Goal: Task Accomplishment & Management: Manage account settings

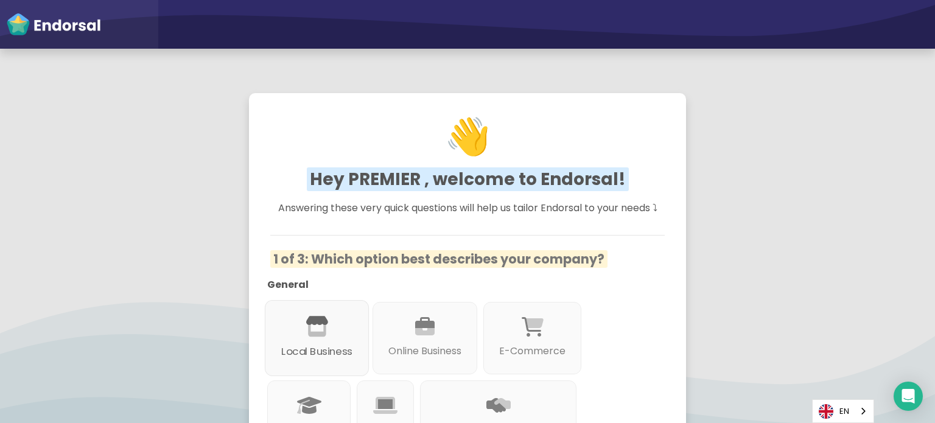
click at [328, 332] on div "Local Business" at bounding box center [317, 338] width 104 height 76
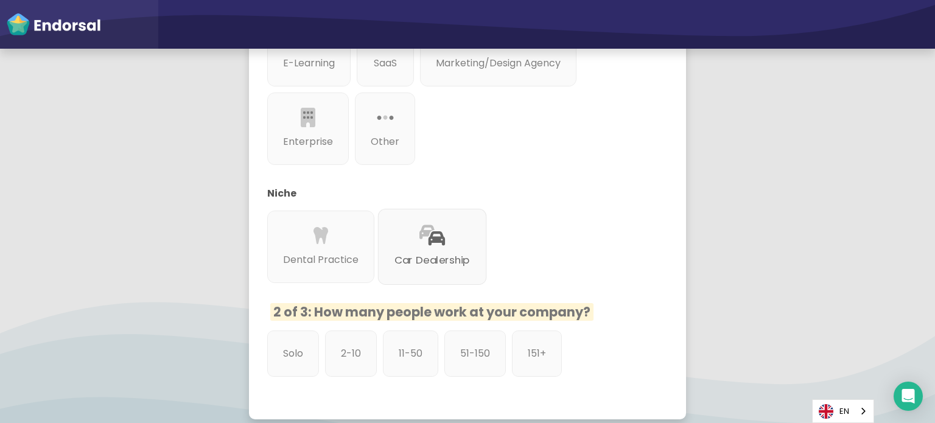
scroll to position [487, 0]
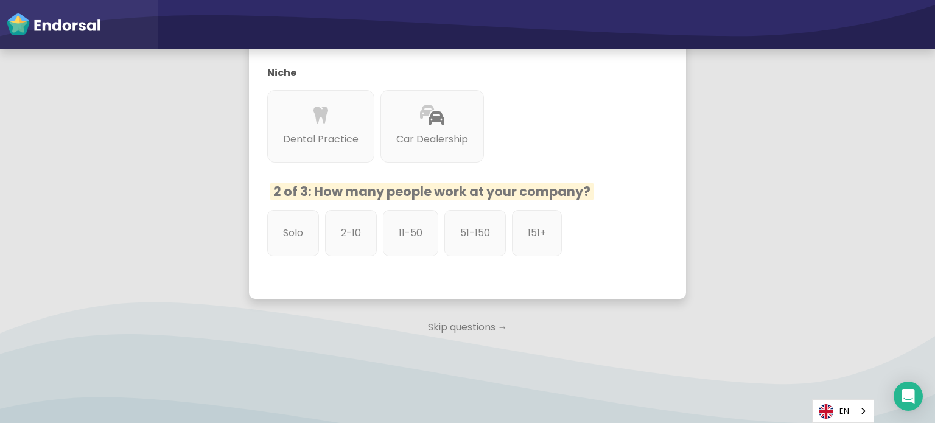
click at [430, 330] on p "Skip questions →" at bounding box center [467, 327] width 437 height 27
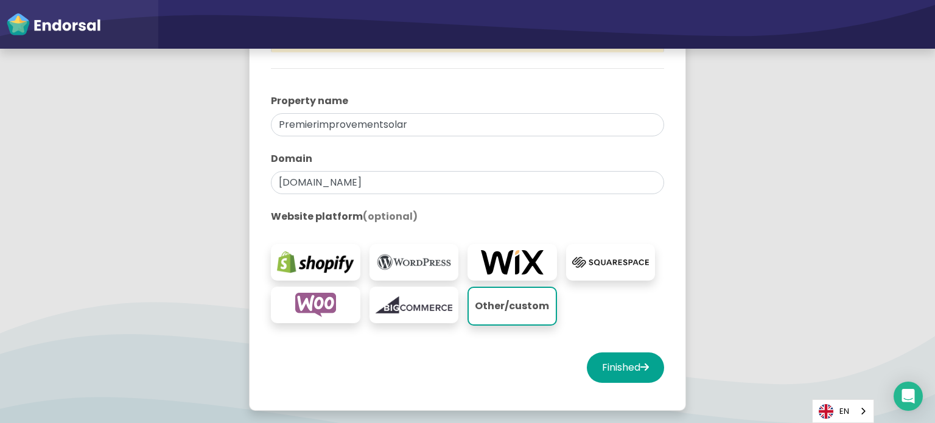
scroll to position [244, 0]
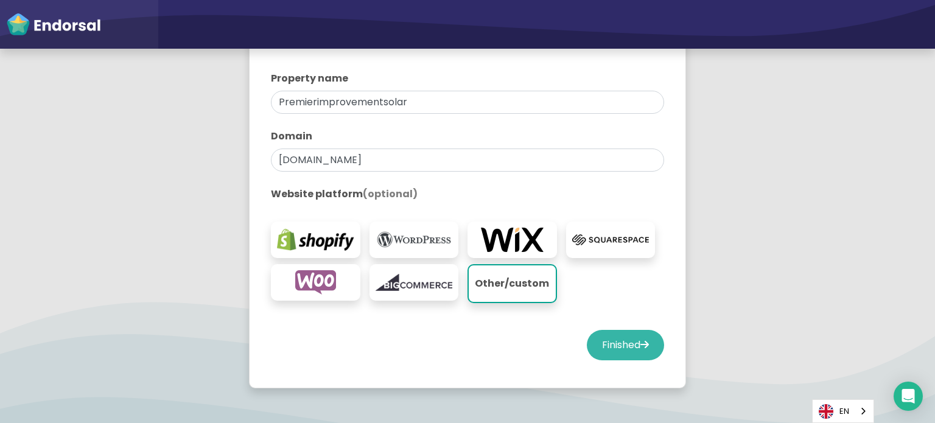
click at [614, 348] on button "Finished" at bounding box center [625, 345] width 77 height 30
select select "14"
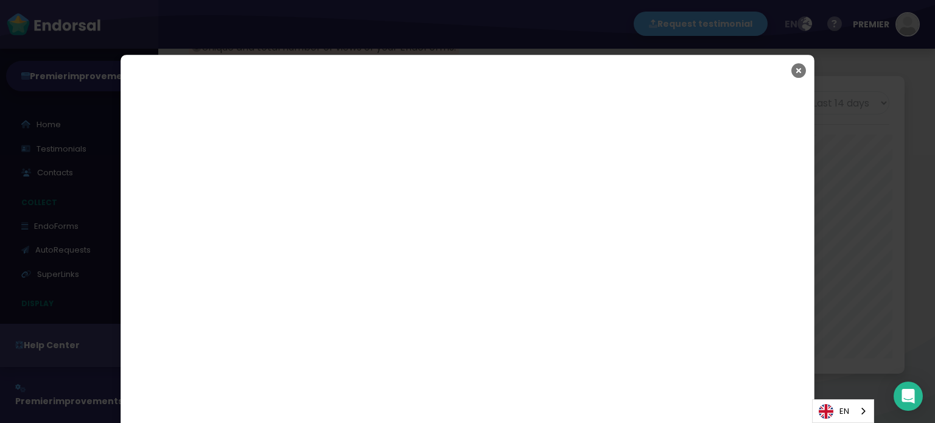
click at [784, 71] on button "Close" at bounding box center [798, 70] width 30 height 30
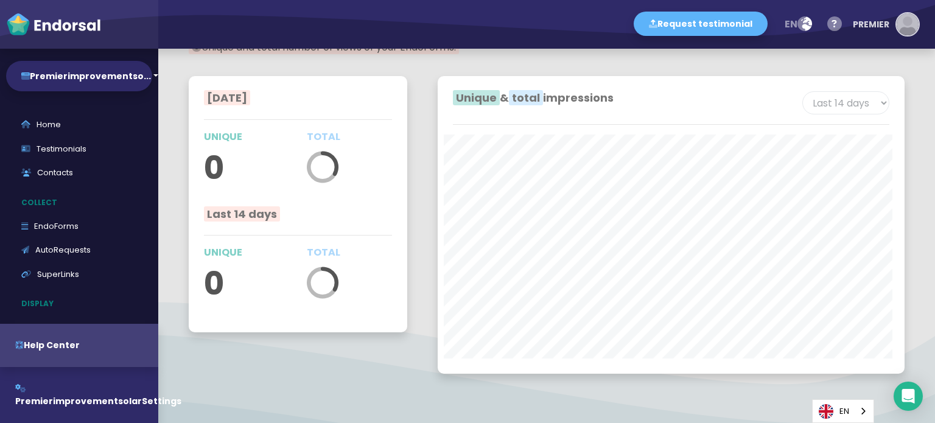
click at [906, 21] on img "button" at bounding box center [908, 24] width 22 height 22
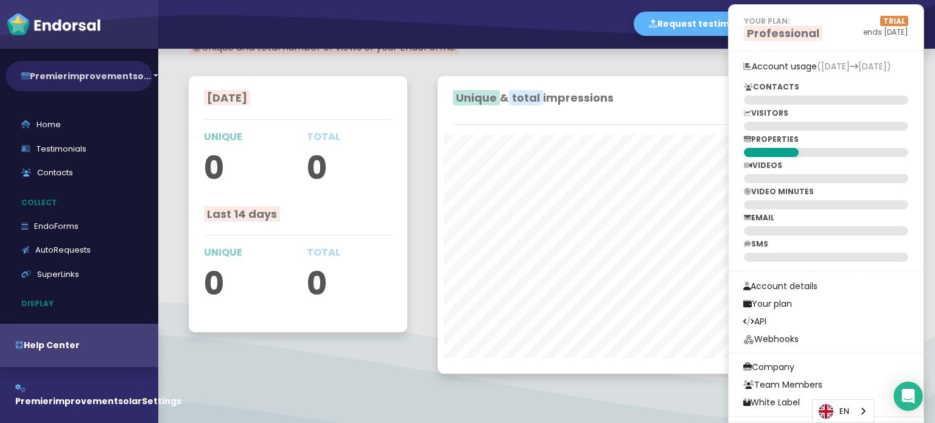
click at [55, 68] on button "Premierimprovementso..." at bounding box center [79, 76] width 146 height 30
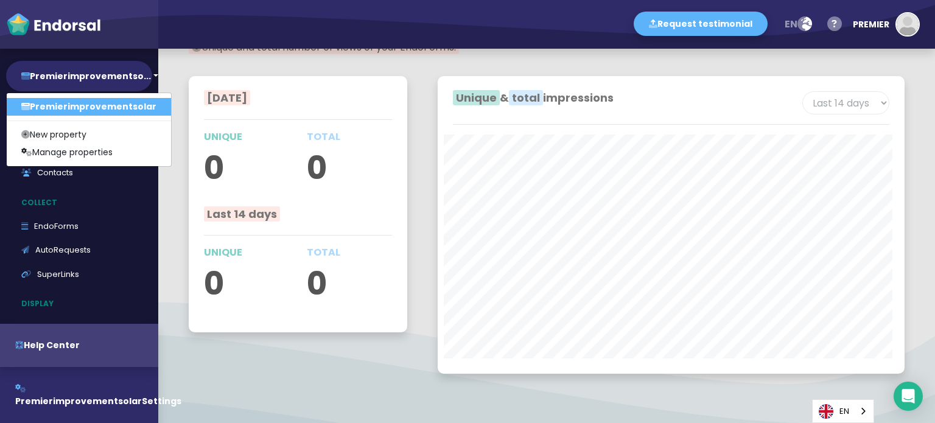
click at [83, 109] on link "Premierimprovementsolar" at bounding box center [89, 107] width 164 height 18
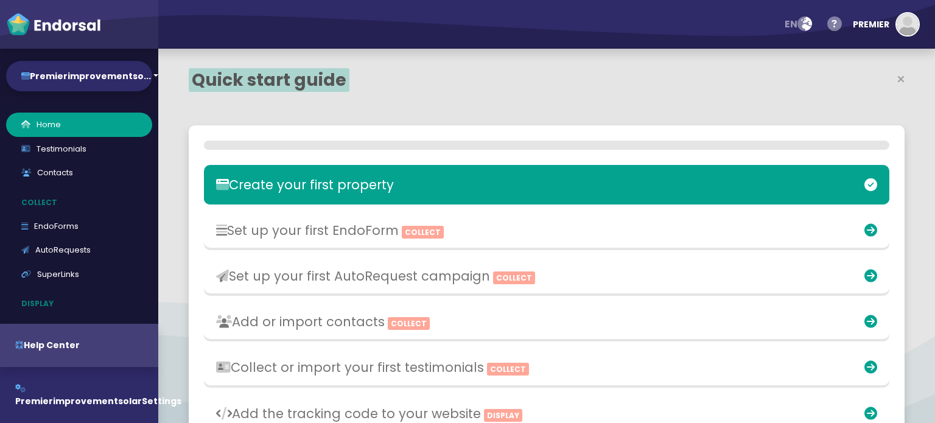
select select "14"
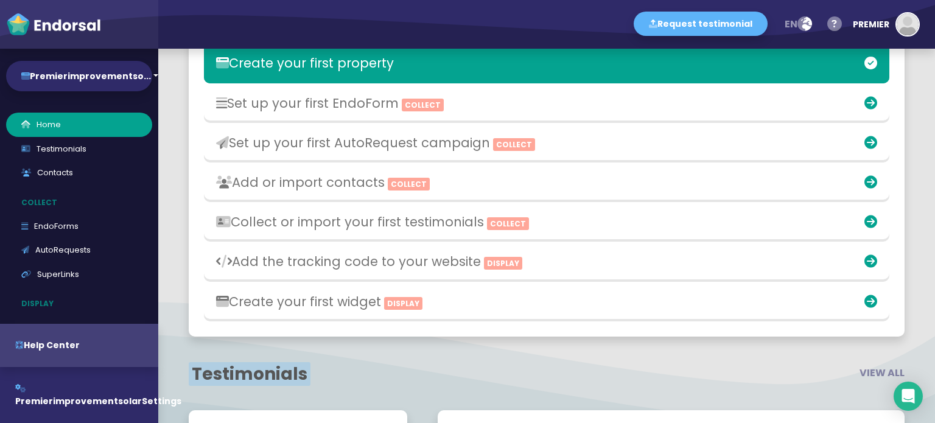
scroll to position [141, 0]
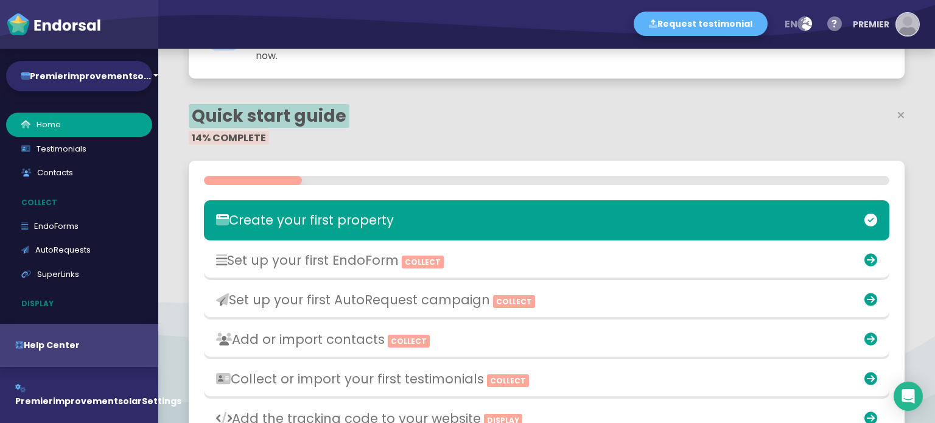
click at [905, 18] on img "button" at bounding box center [908, 24] width 22 height 22
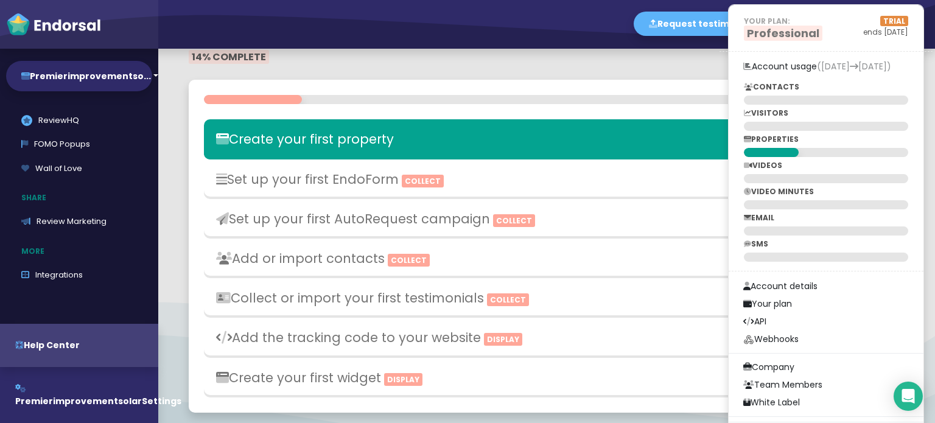
scroll to position [0, 0]
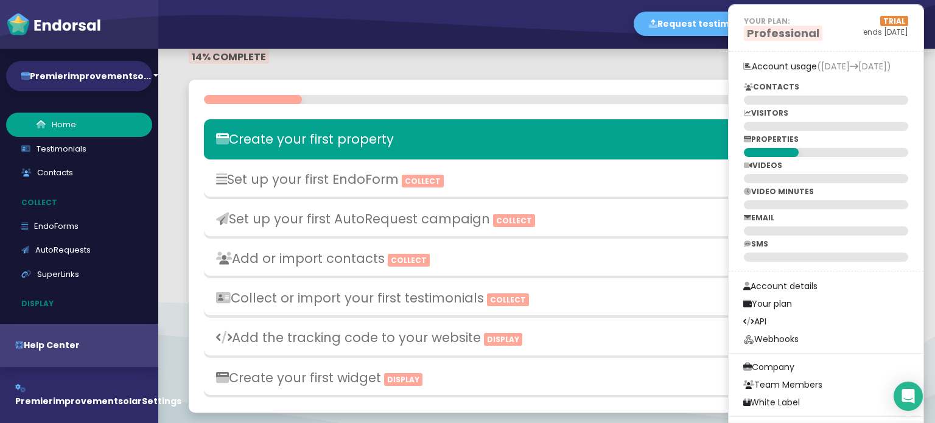
click at [95, 129] on link "Home" at bounding box center [79, 125] width 146 height 24
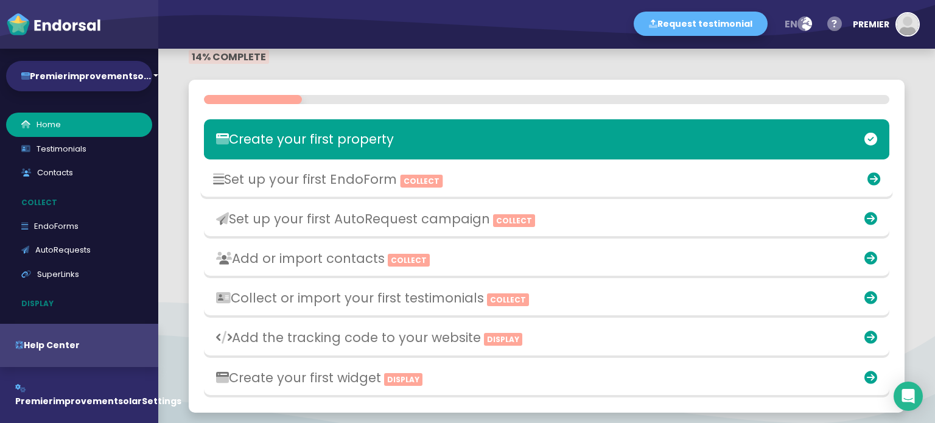
click at [346, 171] on h3 "Set up your first EndoForm Collect" at bounding box center [433, 178] width 441 height 15
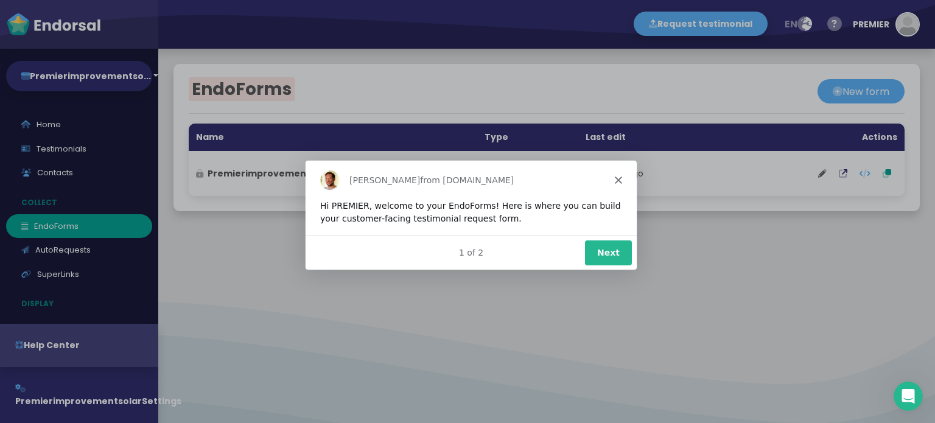
click at [616, 173] on div "Dean from Endorsal.io" at bounding box center [470, 178] width 331 height 39
click at [600, 253] on button "Next" at bounding box center [607, 251] width 47 height 25
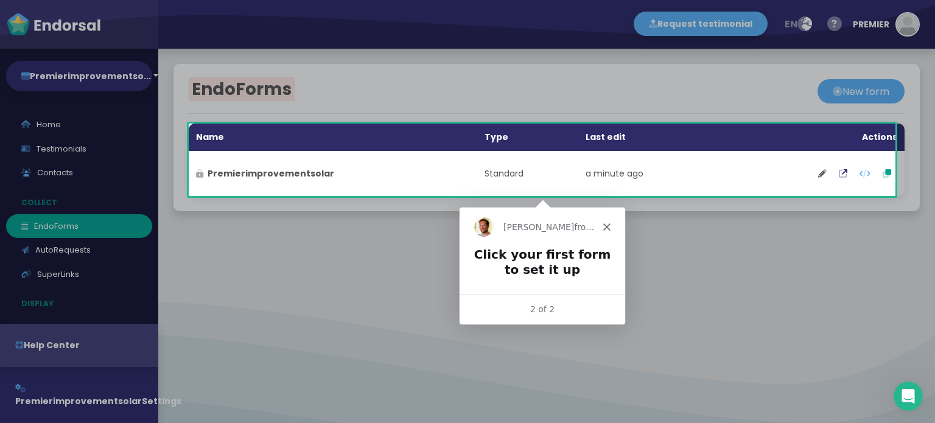
click at [609, 222] on icon "Close" at bounding box center [605, 225] width 7 height 7
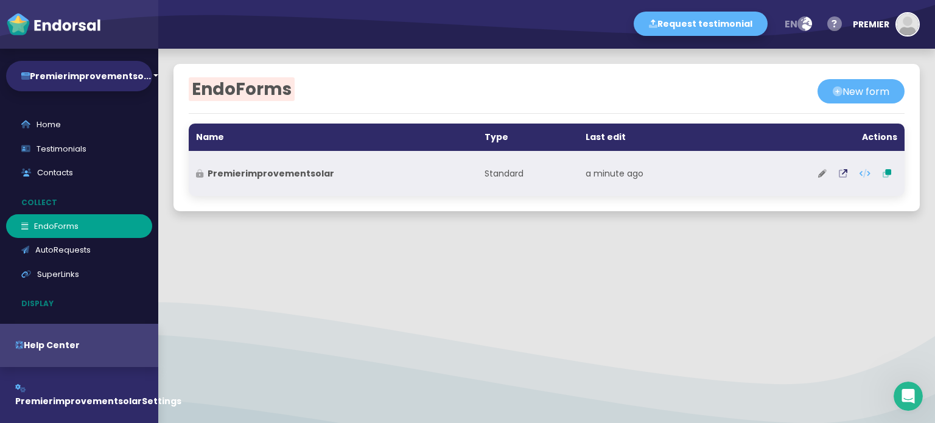
click at [818, 175] on icon at bounding box center [822, 173] width 9 height 9
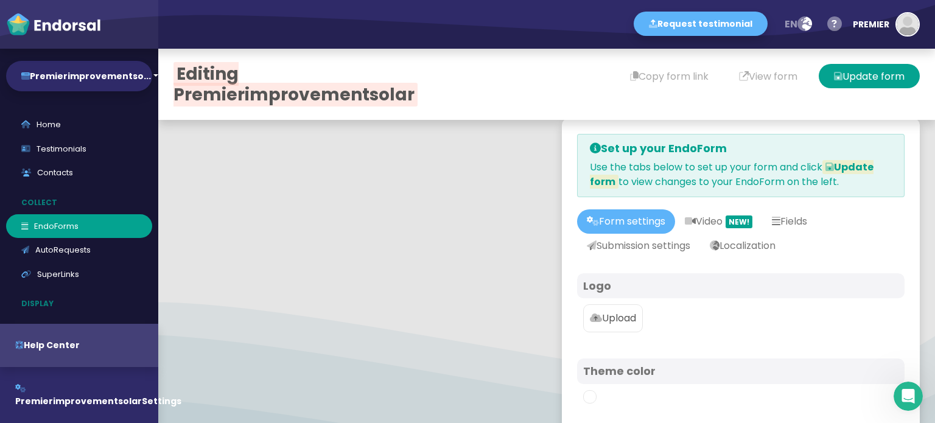
scroll to position [61, 0]
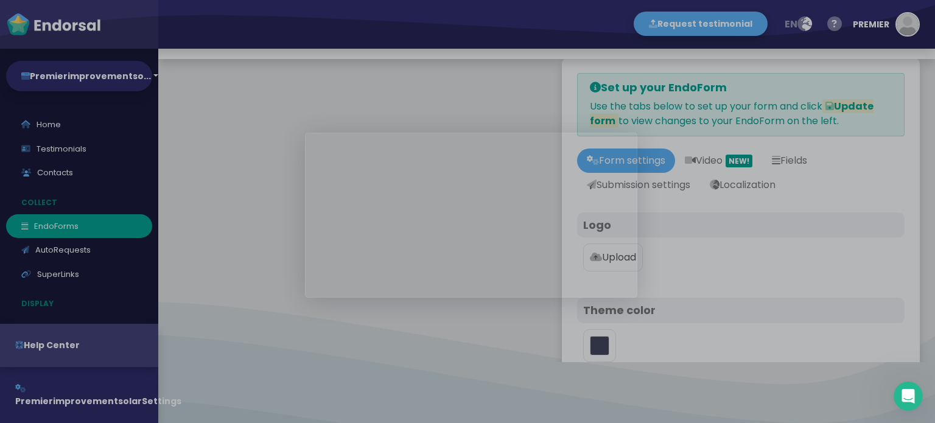
type input "#5DB3F9"
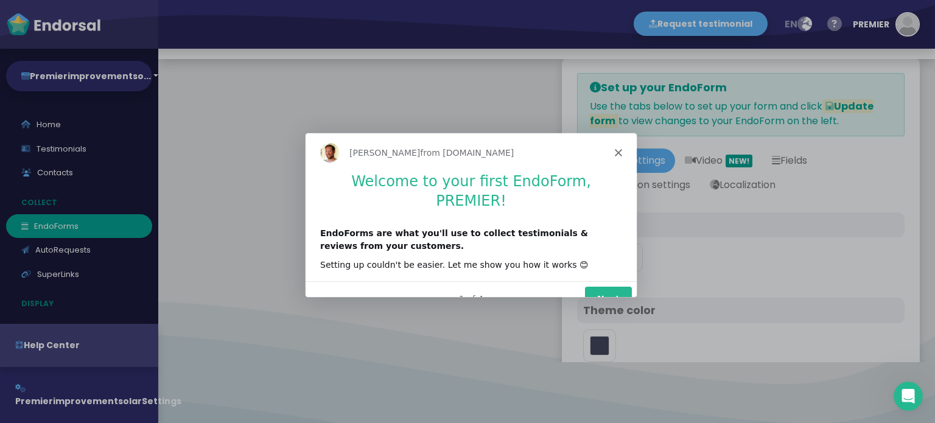
scroll to position [0, 0]
click at [606, 286] on button "Next" at bounding box center [607, 298] width 47 height 25
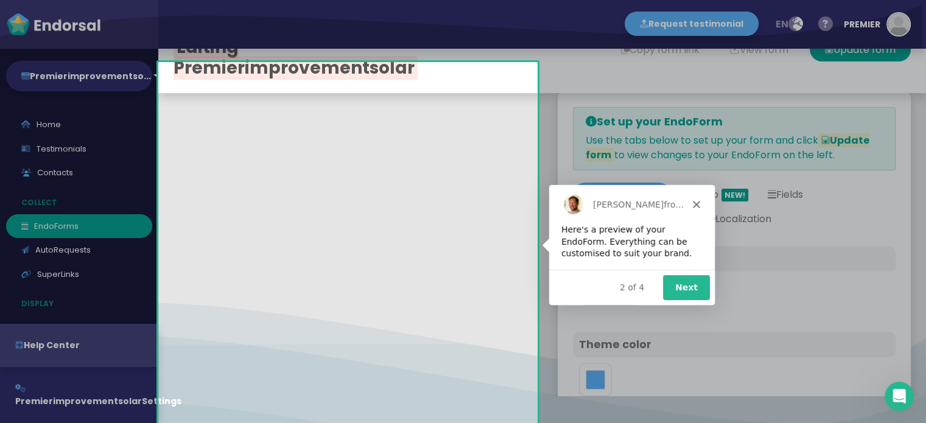
scroll to position [21, 0]
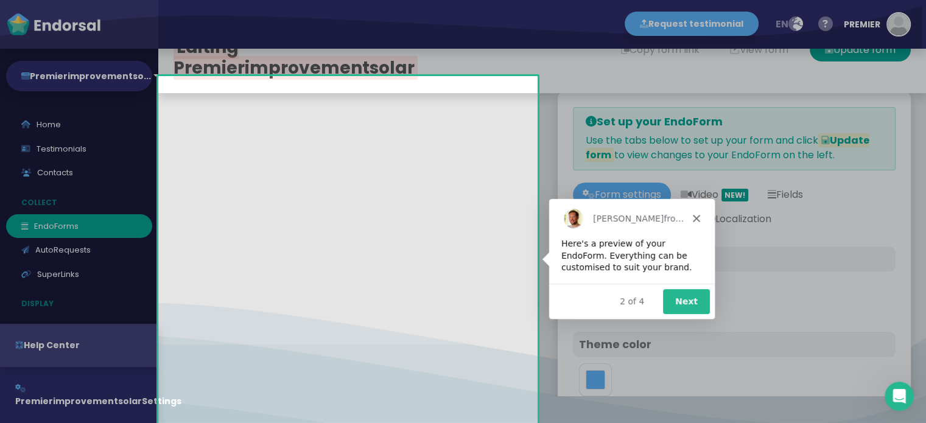
click at [682, 296] on button "Next" at bounding box center [685, 301] width 47 height 25
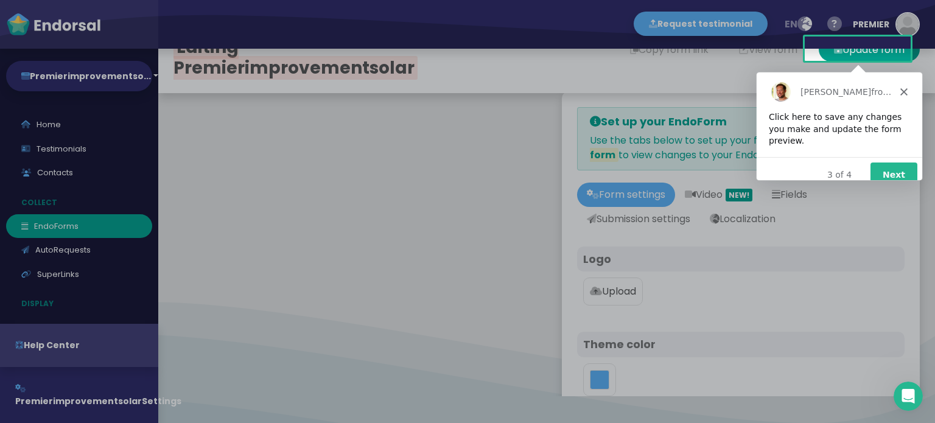
scroll to position [0, 0]
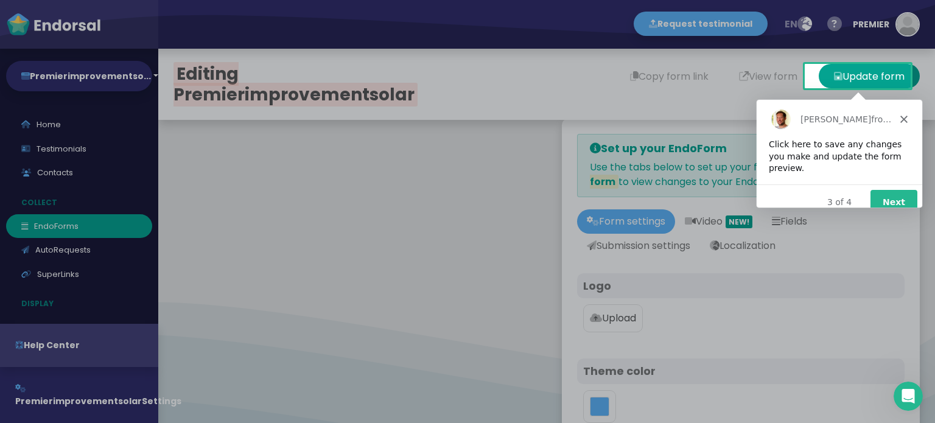
click at [905, 116] on polygon "Close" at bounding box center [903, 118] width 7 height 7
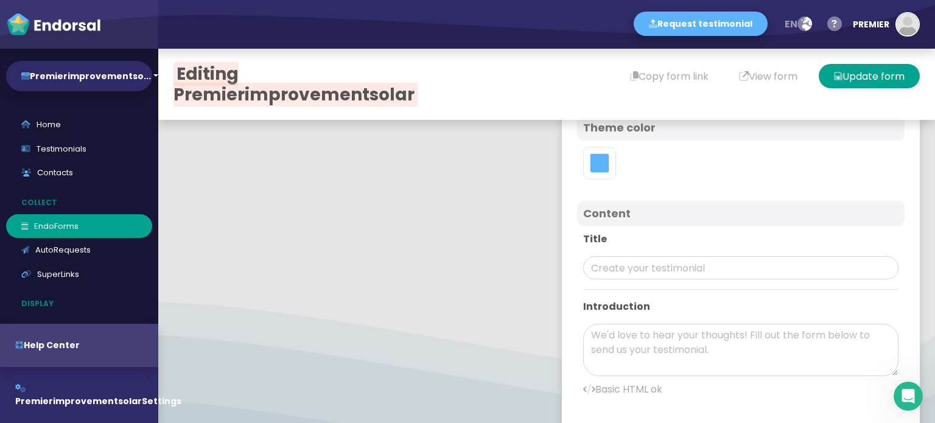
scroll to position [324, 0]
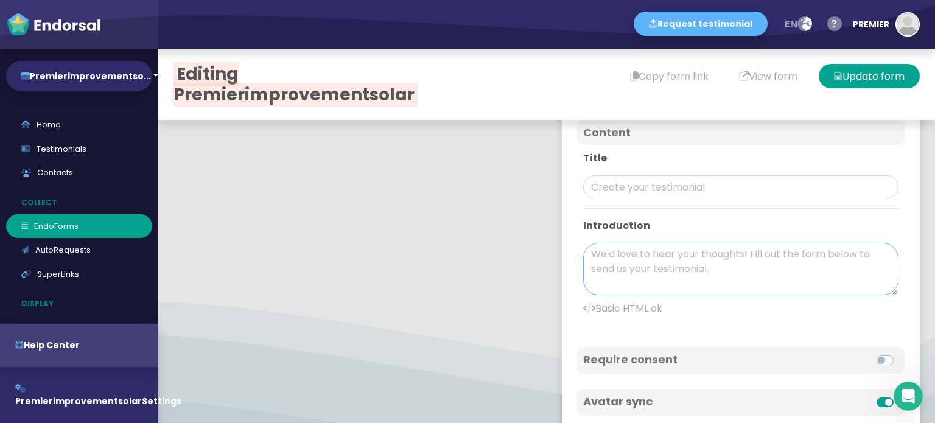
click at [667, 272] on textarea at bounding box center [740, 269] width 315 height 52
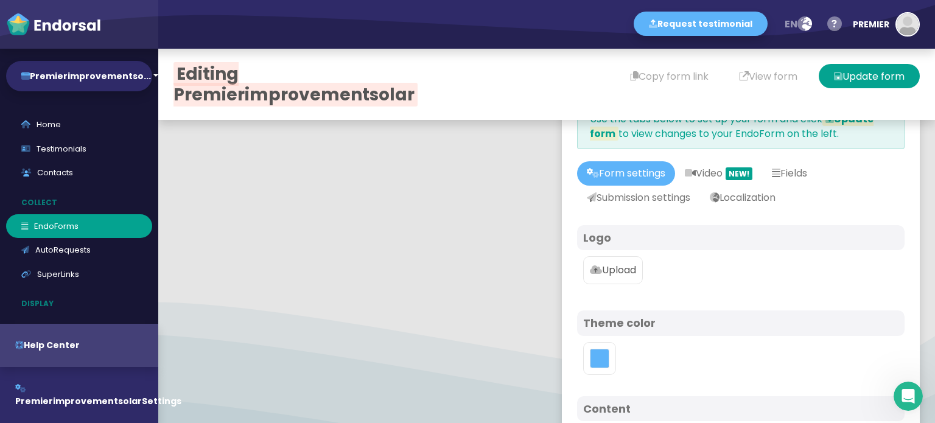
scroll to position [0, 0]
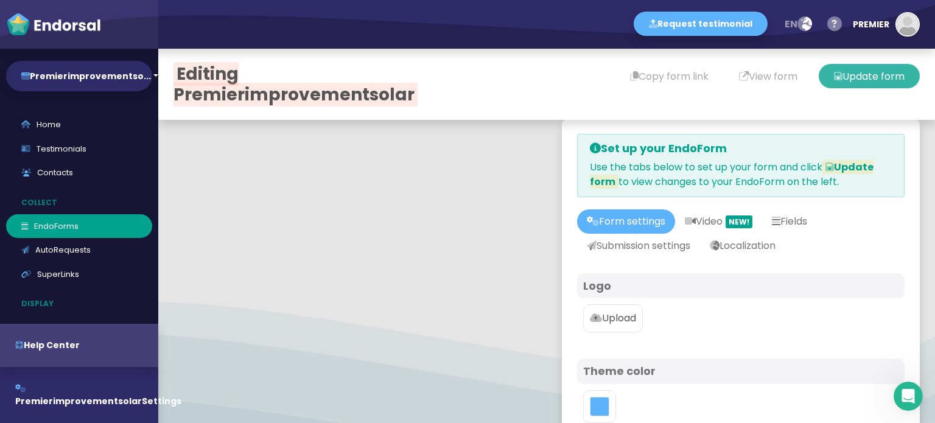
click at [843, 71] on button "Update form" at bounding box center [869, 76] width 101 height 24
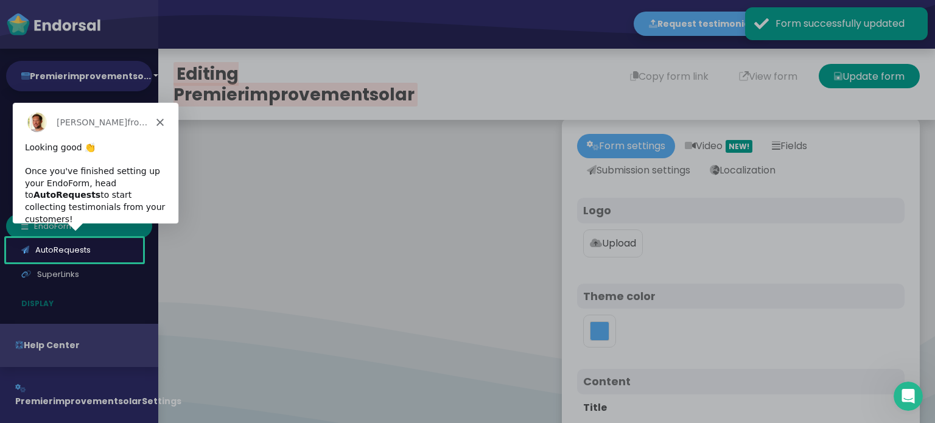
click at [472, 261] on div "Product tour overlay" at bounding box center [467, 211] width 935 height 423
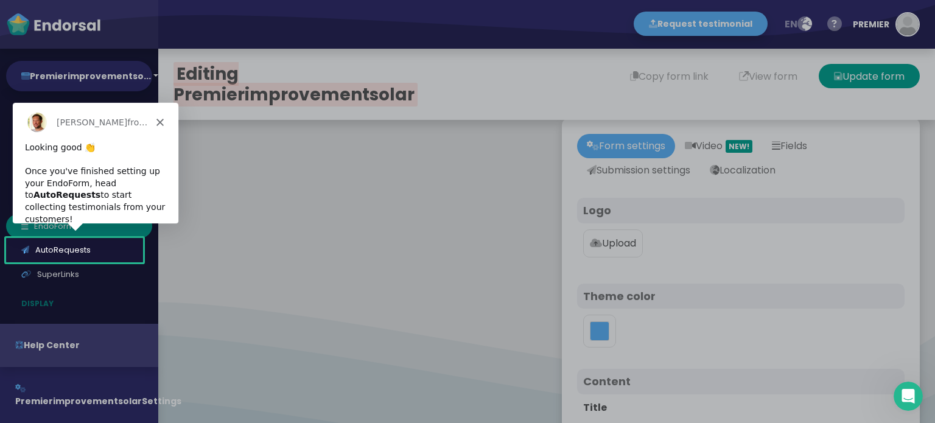
click at [151, 120] on div "Dean from Endorsal.io" at bounding box center [95, 121] width 166 height 39
drag, startPoint x: 165, startPoint y: 116, endPoint x: 155, endPoint y: 119, distance: 11.0
click at [166, 116] on div "Dean from Endorsal.io" at bounding box center [95, 121] width 166 height 39
click at [158, 121] on polygon "Close" at bounding box center [159, 121] width 7 height 7
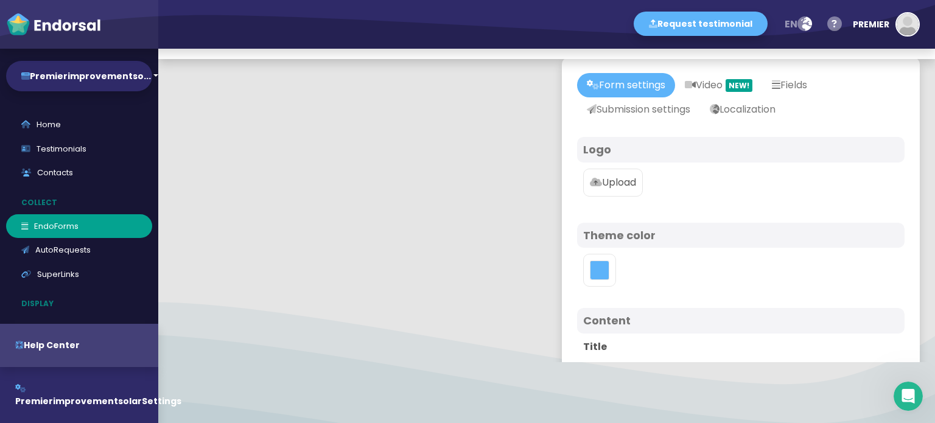
click at [601, 192] on label "Upload" at bounding box center [613, 183] width 60 height 28
click at [0, 0] on input "Upload" at bounding box center [0, 0] width 0 height 0
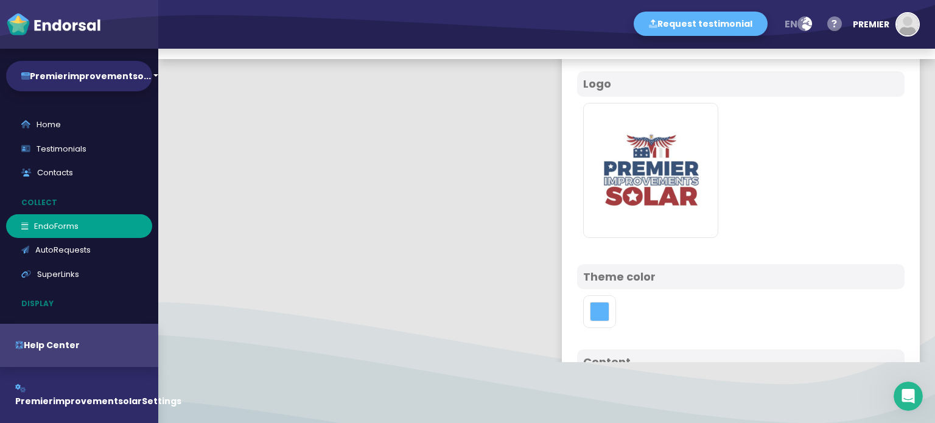
scroll to position [162, 0]
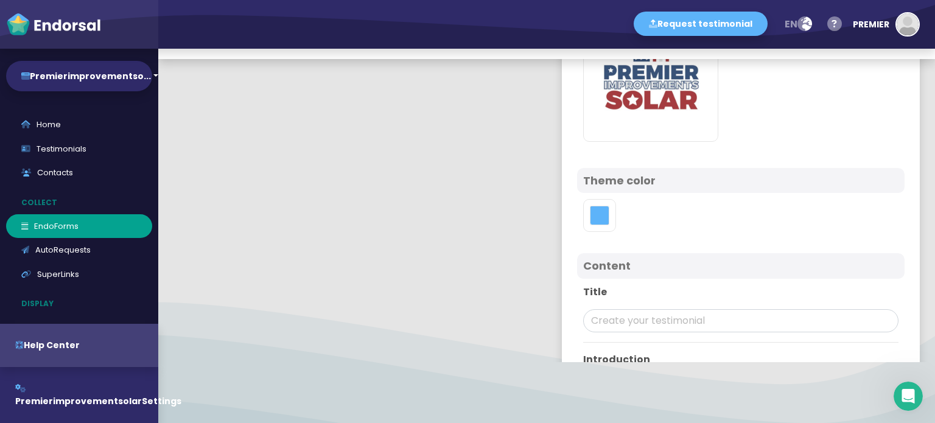
click at [626, 169] on div "Theme color" at bounding box center [741, 181] width 328 height 26
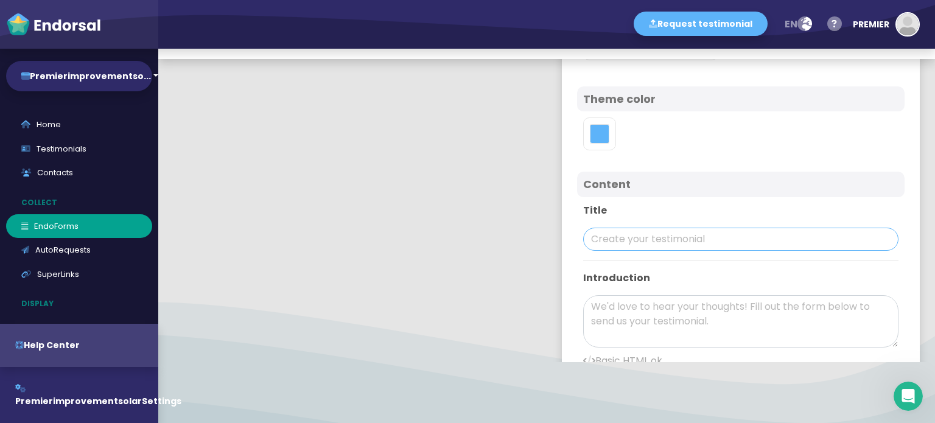
click at [614, 248] on input "text" at bounding box center [740, 239] width 315 height 23
paste input "PREMIER IMPROVEMENTS SOLAR"
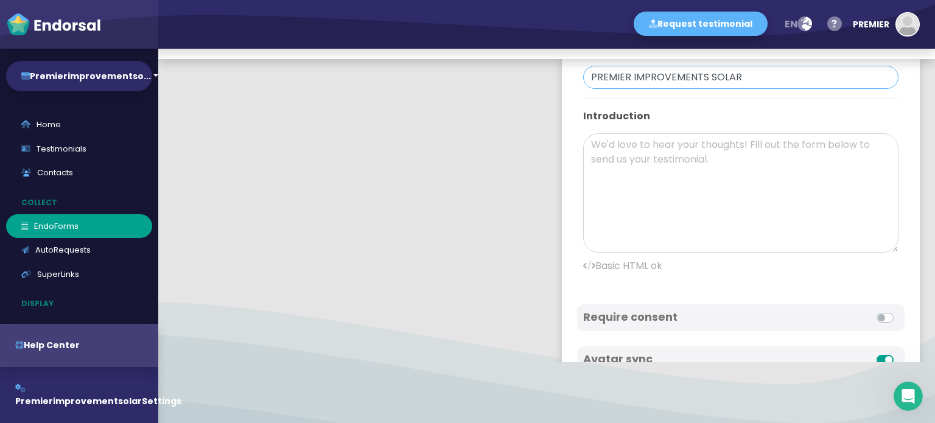
drag, startPoint x: 872, startPoint y: 179, endPoint x: 877, endPoint y: 247, distance: 67.7
click at [877, 247] on textarea at bounding box center [740, 192] width 315 height 119
type input "PREMIER IMPROVEMENTS SOLAR"
click at [732, 182] on textarea at bounding box center [740, 192] width 315 height 119
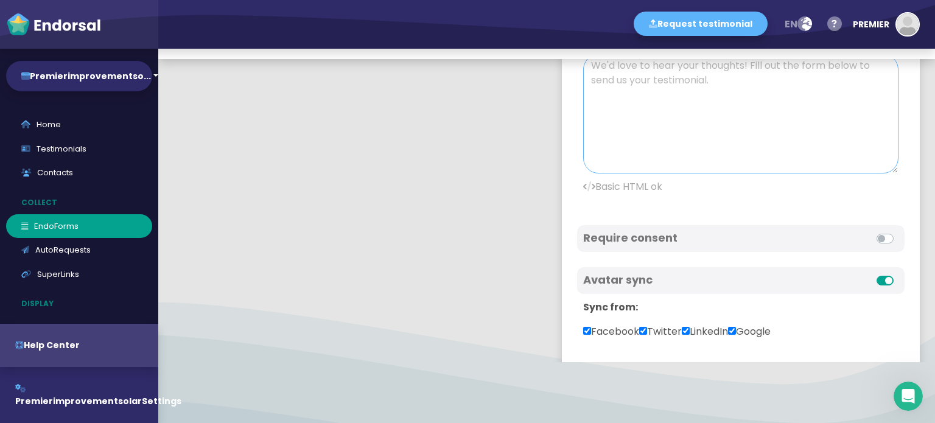
scroll to position [403, 0]
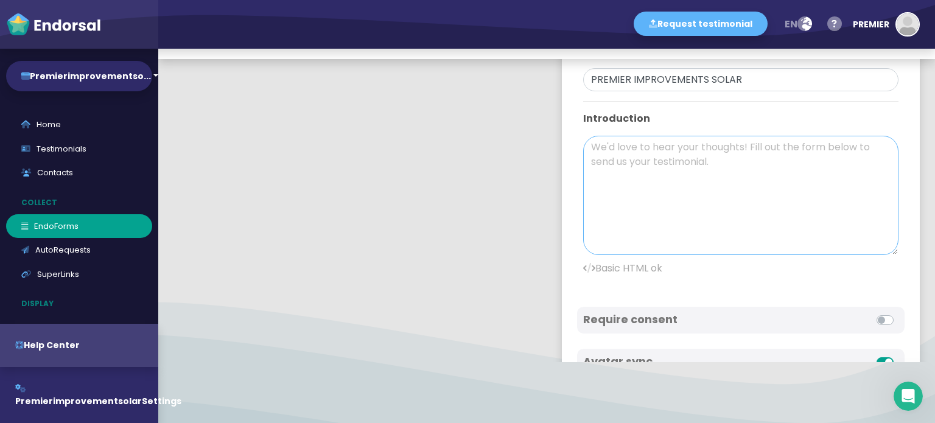
click at [674, 187] on textarea at bounding box center [740, 195] width 315 height 119
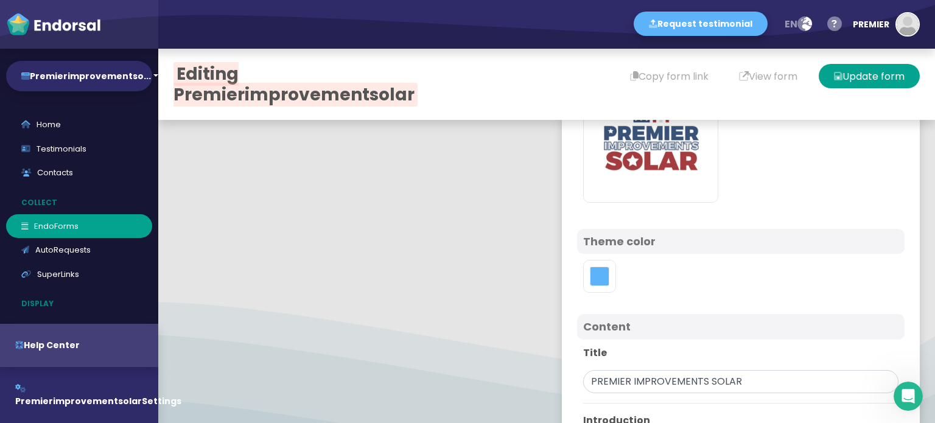
scroll to position [324, 0]
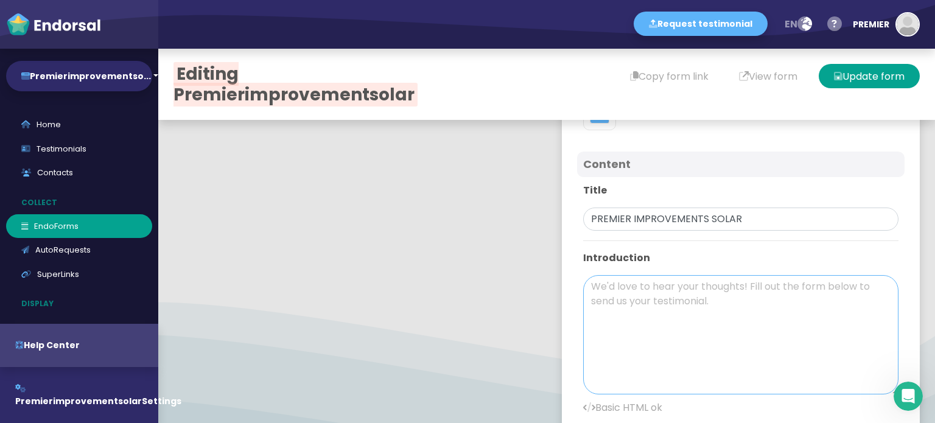
click at [640, 293] on textarea at bounding box center [740, 334] width 315 height 119
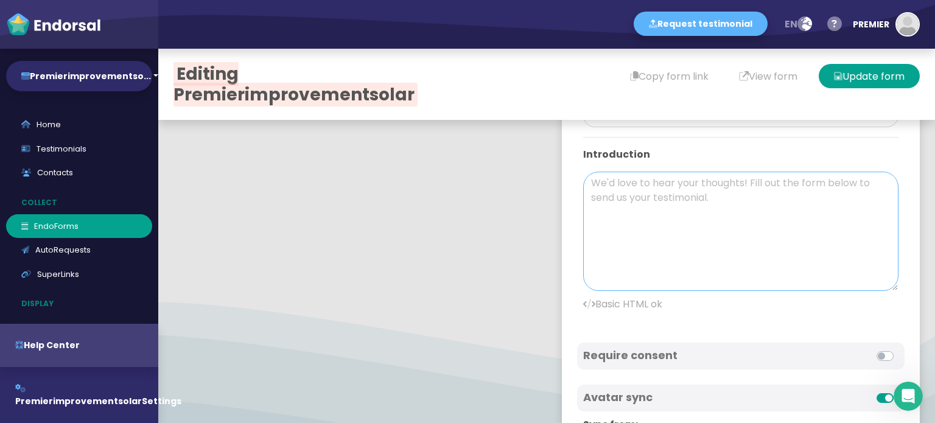
scroll to position [487, 0]
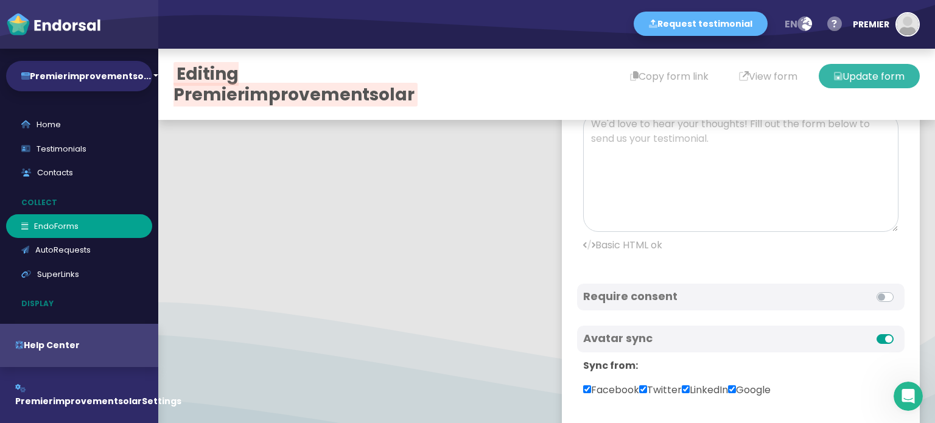
click at [867, 72] on button "Update form" at bounding box center [869, 76] width 101 height 24
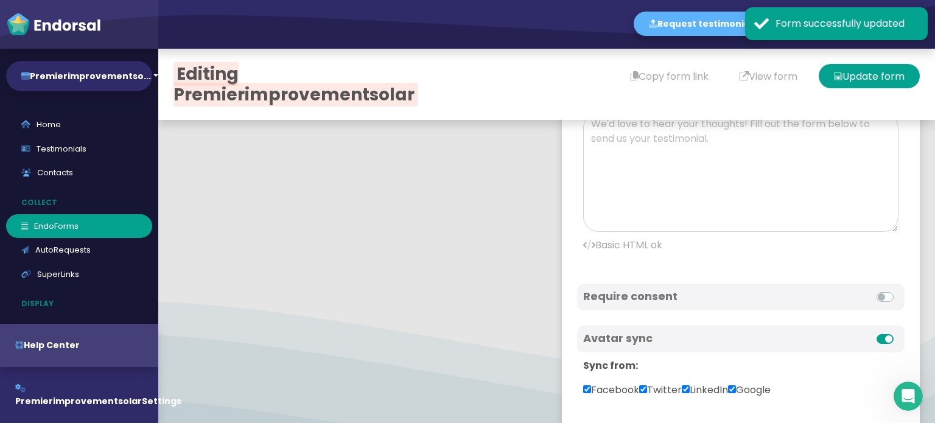
click at [895, 25] on div "Form successfully updated" at bounding box center [847, 23] width 143 height 15
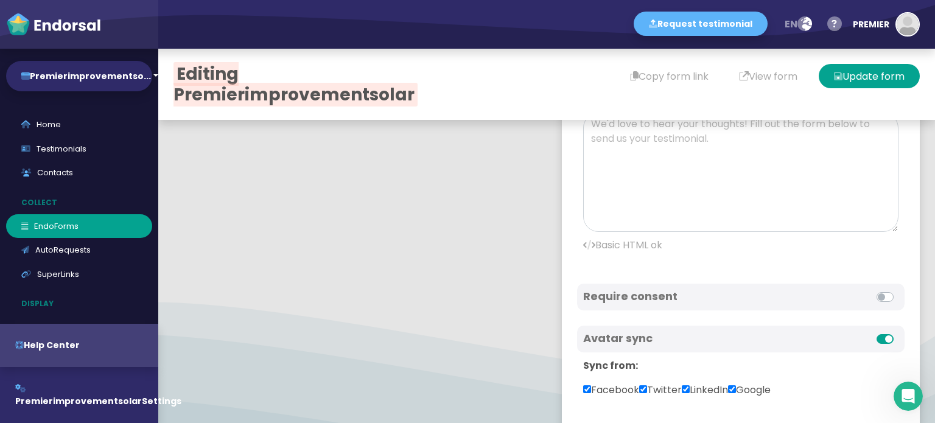
scroll to position [405, 0]
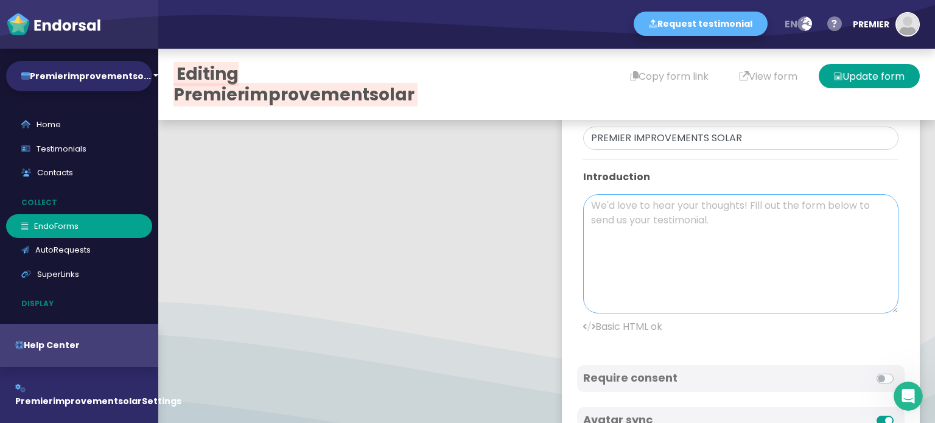
click at [656, 224] on textarea at bounding box center [740, 253] width 315 height 119
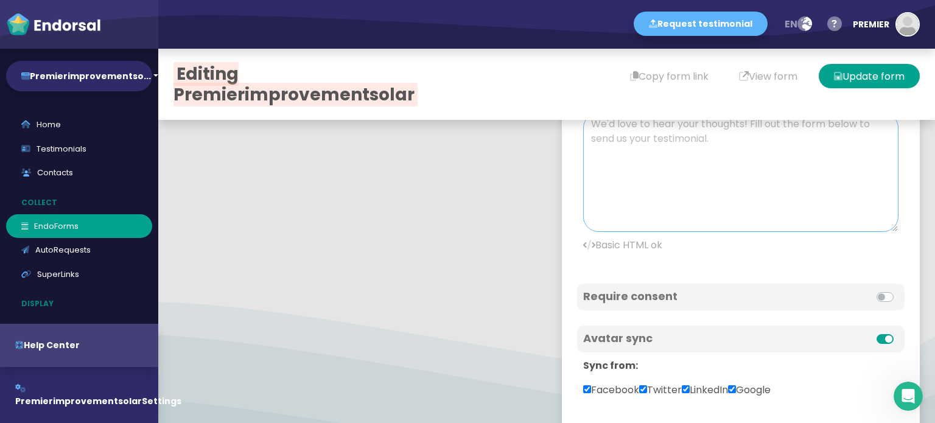
click at [656, 224] on textarea at bounding box center [740, 172] width 315 height 119
paste textarea "Premier Improvements Solar is a veteran-owned, 5-star rated solar installation …"
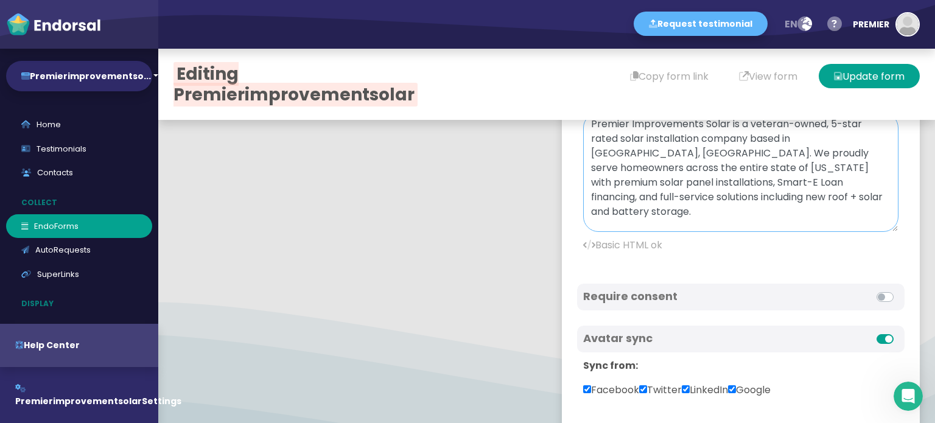
scroll to position [2, 0]
paste textarea "At Premier Improvements Solar, we’re proud to be Connecticut’s trusted, veteran…"
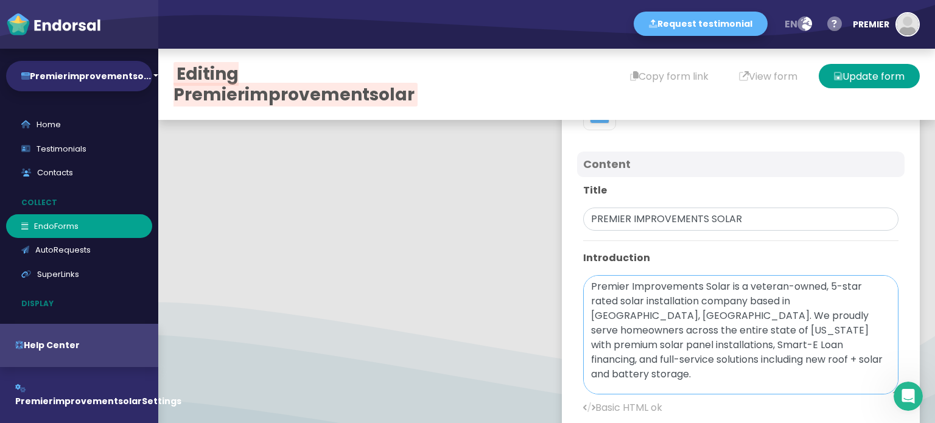
click at [667, 289] on textarea "Premier Improvements Solar is a veteran-owned, 5-star rated solar installation …" at bounding box center [740, 334] width 315 height 119
click at [584, 286] on textarea "Premier Improvements Solar is a veteran-owned, 5-star rated solar installation …" at bounding box center [740, 334] width 315 height 119
paste textarea "Premier Improvements Solar is a veteran-owned, 5-star rated solar installation …"
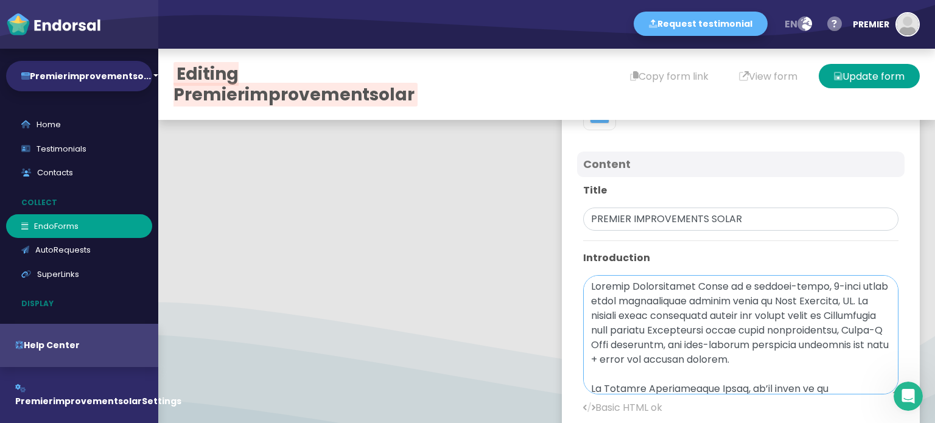
scroll to position [206, 0]
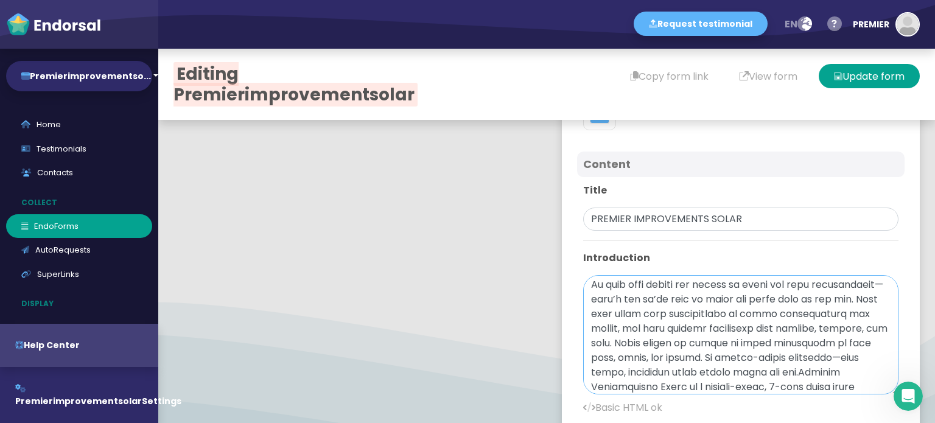
paste textarea
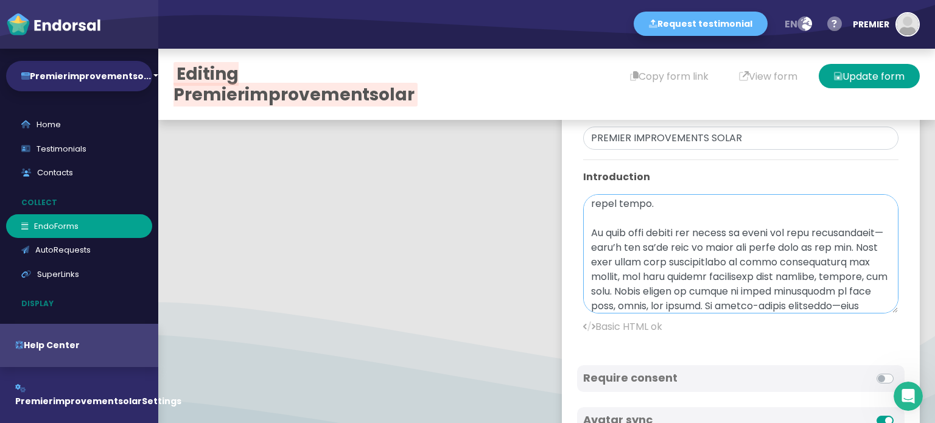
scroll to position [210, 0]
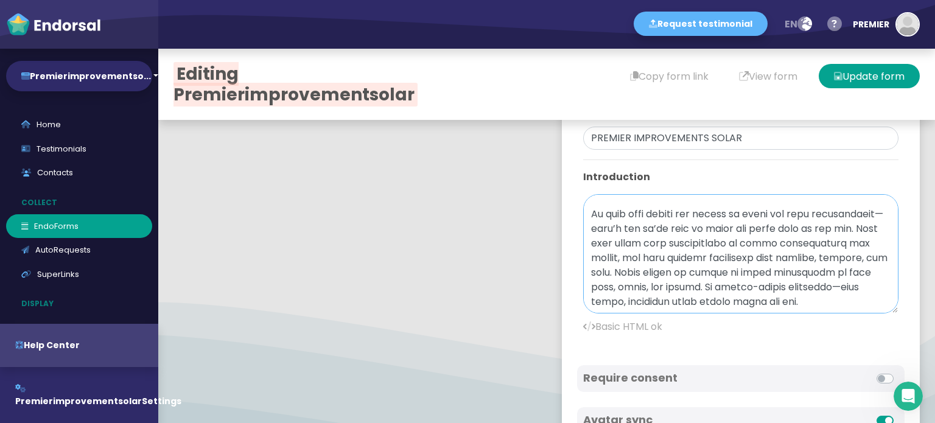
drag, startPoint x: 577, startPoint y: 278, endPoint x: 843, endPoint y: 313, distance: 267.7
click at [843, 313] on div "Title PREMIER IMPROVEMENTS SOLAR Introduction Basic HTML ok" at bounding box center [741, 223] width 328 height 254
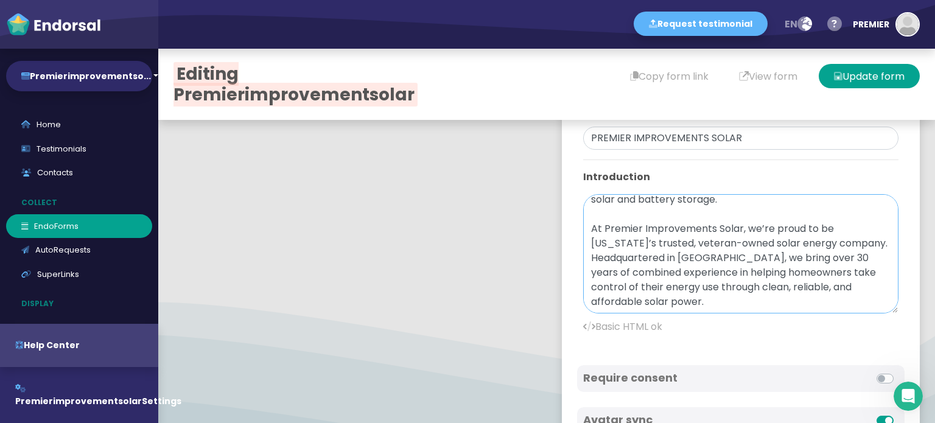
scroll to position [0, 0]
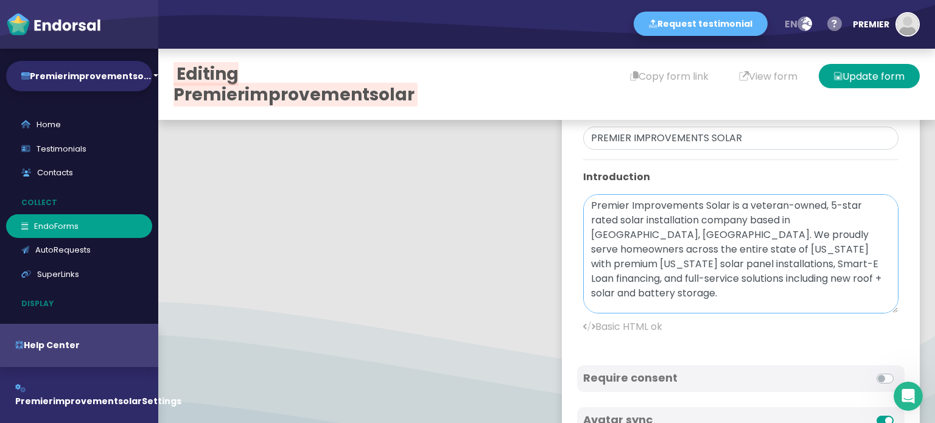
drag, startPoint x: 726, startPoint y: 248, endPoint x: 852, endPoint y: 245, distance: 126.0
click at [852, 245] on textarea "Premier Improvements Solar is a veteran-owned, 5-star rated solar installation …" at bounding box center [740, 253] width 315 height 119
click at [748, 252] on textarea "Premier Improvements Solar is a veteran-owned, 5-star rated solar installation …" at bounding box center [740, 253] width 315 height 119
click at [728, 253] on textarea "Premier Improvements Solar is a veteran-owned, 5-star rated solar installation …" at bounding box center [740, 253] width 315 height 119
paste textarea "<a href=""><b>"
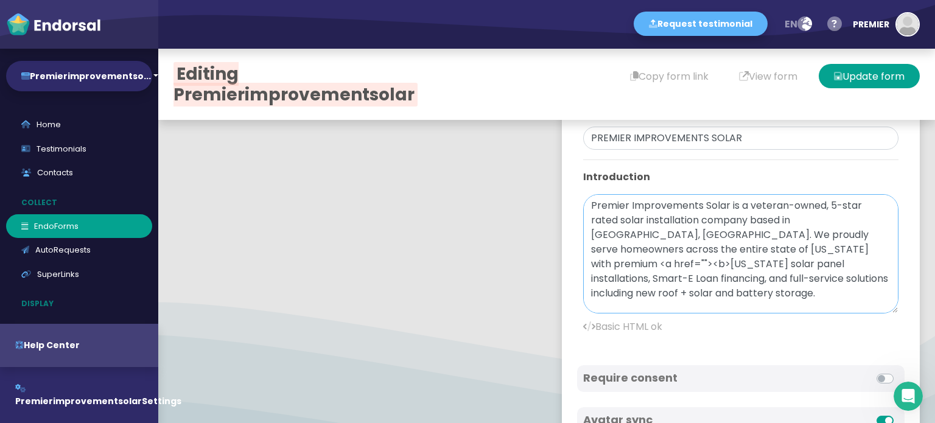
click at [768, 246] on textarea "Premier Improvements Solar is a veteran-owned, 5-star rated solar installation …" at bounding box center [740, 253] width 315 height 119
click at [772, 248] on textarea "Premier Improvements Solar is a veteran-owned, 5-star rated solar installation …" at bounding box center [740, 253] width 315 height 119
click at [771, 247] on textarea "Premier Improvements Solar is a veteran-owned, 5-star rated solar installation …" at bounding box center [740, 253] width 315 height 119
paste textarea "https://www.premierimprovementsone.com/"
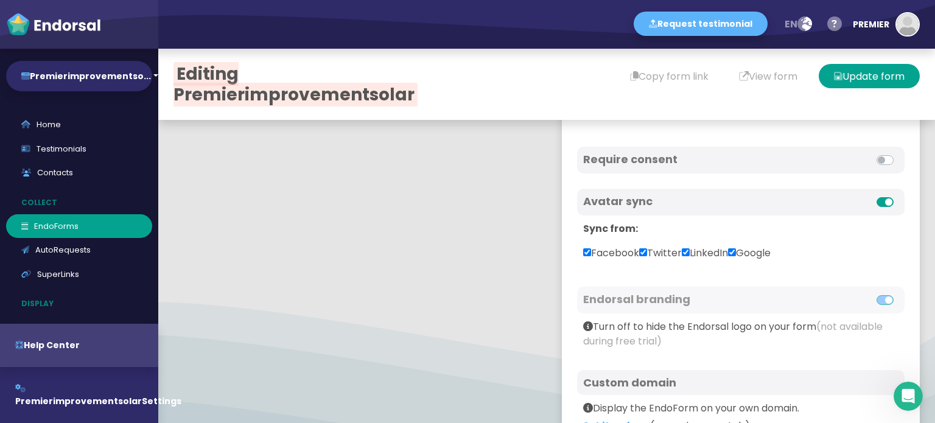
scroll to position [647, 0]
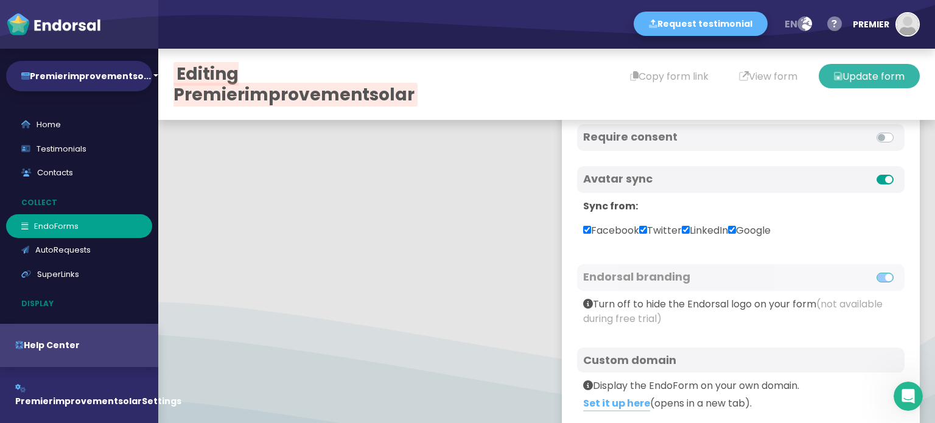
type textarea "Premier Improvements Solar is a veteran-owned, 5-star rated solar installation …"
click at [846, 77] on button "Update form" at bounding box center [869, 76] width 101 height 24
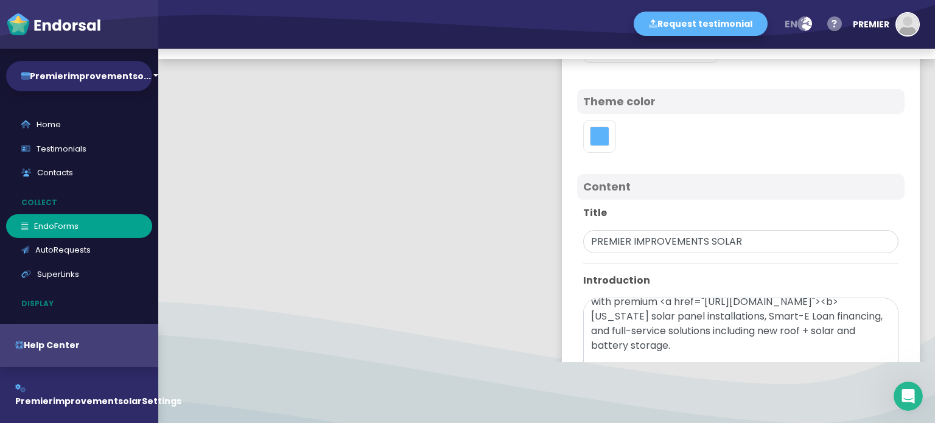
scroll to position [0, 0]
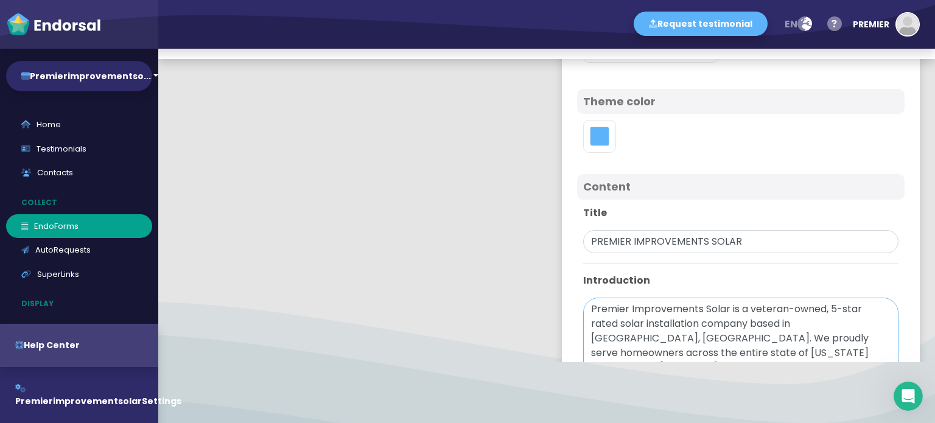
click at [728, 354] on textarea "Premier Improvements Solar is a veteran-owned, 5-star rated solar installation …" at bounding box center [740, 357] width 315 height 119
click at [852, 350] on textarea "Premier Improvements Solar is a veteran-owned, 5-star rated solar installation …" at bounding box center [740, 357] width 315 height 119
click at [587, 363] on textarea "Premier Improvements Solar is a veteran-owned, 5-star rated solar installation …" at bounding box center [740, 357] width 315 height 119
paste textarea "https://www.premierimprovementsone.com/"
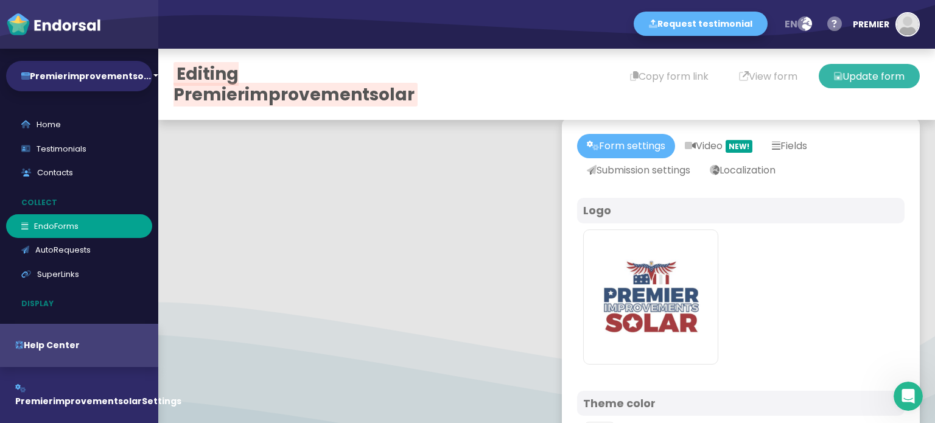
click at [863, 80] on button "Update form" at bounding box center [869, 76] width 101 height 24
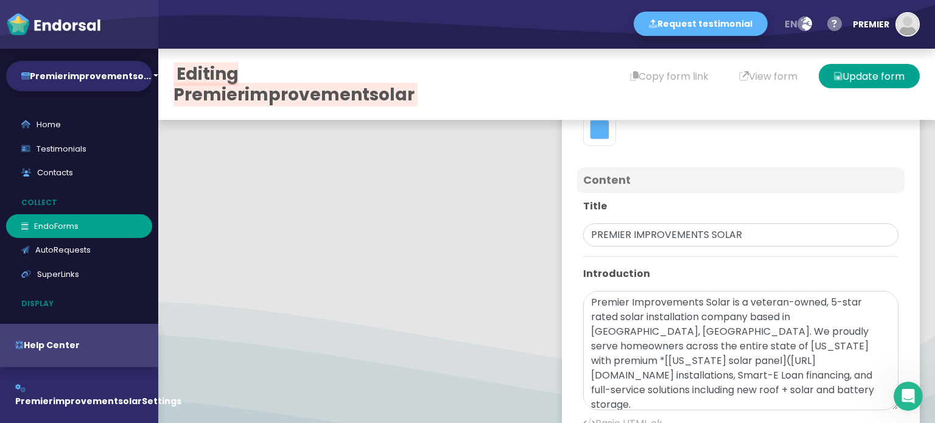
scroll to position [405, 0]
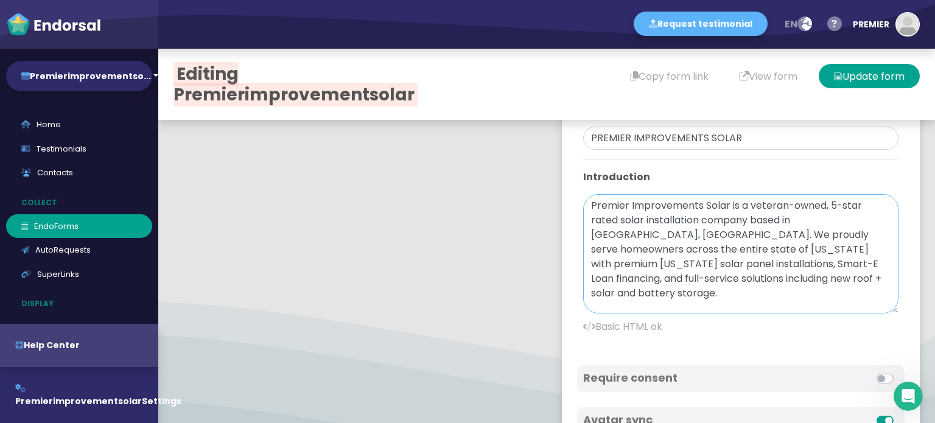
paste textarea "<a href=""><b>"
click at [635, 258] on textarea "Premier Improvements Solar is a veteran-owned, 5-star rated solar installation …" at bounding box center [740, 253] width 315 height 119
paste textarea "</b></a>"
click at [769, 248] on textarea "Premier Improvements Solar is a veteran-owned, 5-star rated solar installation …" at bounding box center [740, 253] width 315 height 119
paste textarea "https://www.premierimprovementsone.com/"
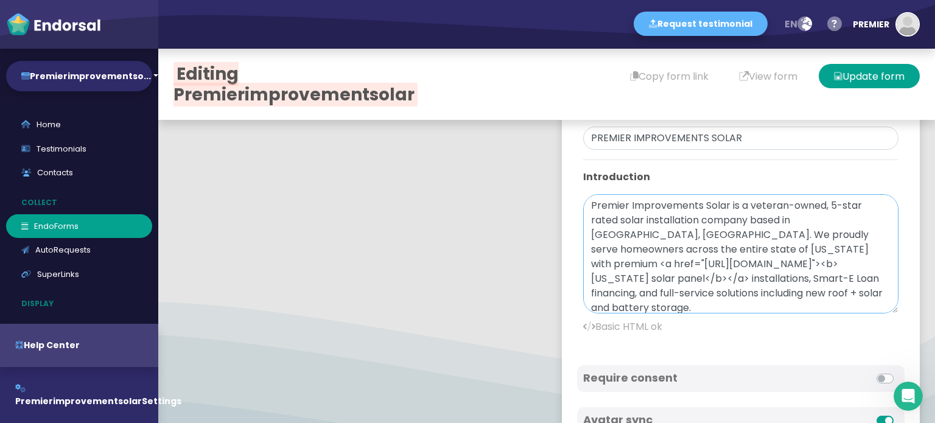
scroll to position [137, 0]
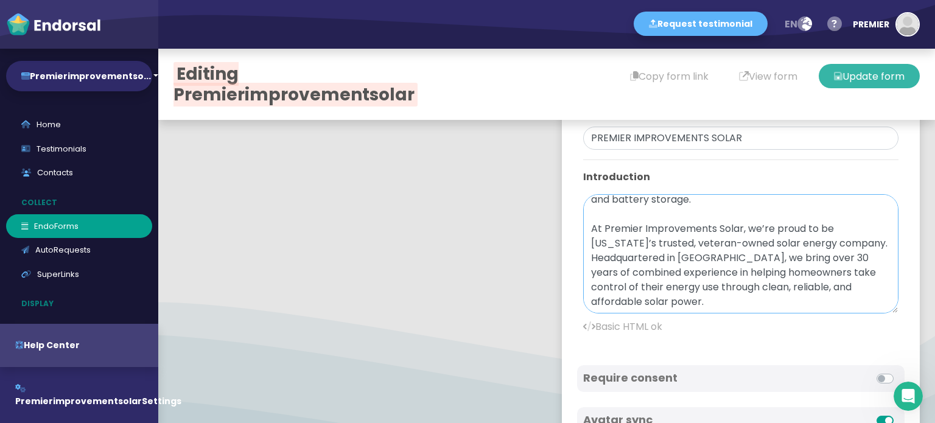
type textarea "Premier Improvements Solar is a veteran-owned, 5-star rated solar installation …"
click at [855, 76] on button "Update form" at bounding box center [869, 76] width 101 height 24
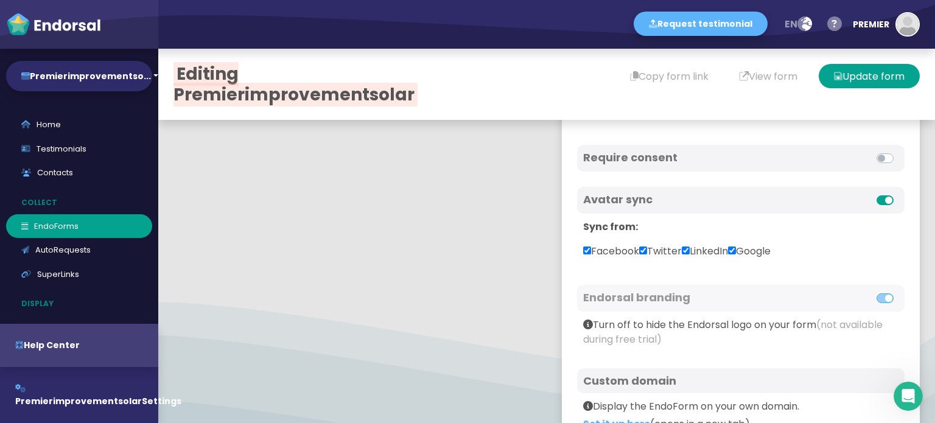
scroll to position [647, 0]
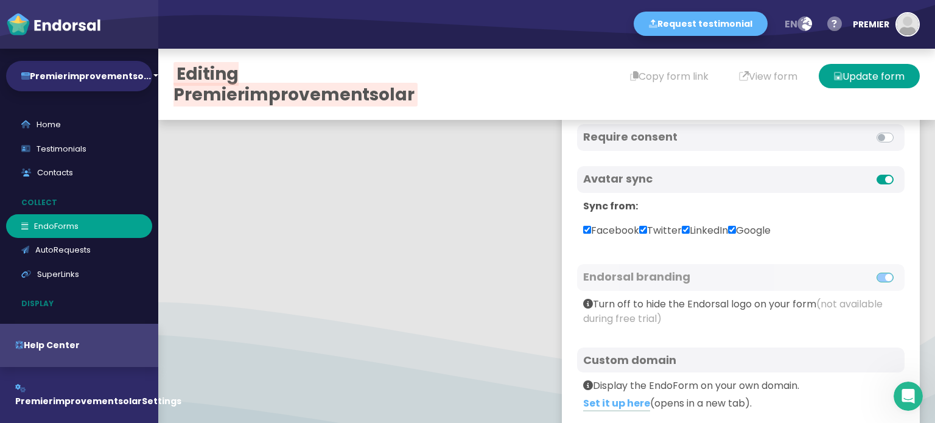
click at [656, 184] on div "Avatar sync" at bounding box center [714, 179] width 263 height 15
click at [605, 223] on label "Facebook" at bounding box center [611, 230] width 56 height 15
click at [591, 226] on input "Facebook" at bounding box center [587, 230] width 8 height 8
click at [606, 225] on label "Facebook" at bounding box center [611, 230] width 56 height 15
click at [591, 226] on input "Facebook" at bounding box center [587, 230] width 8 height 8
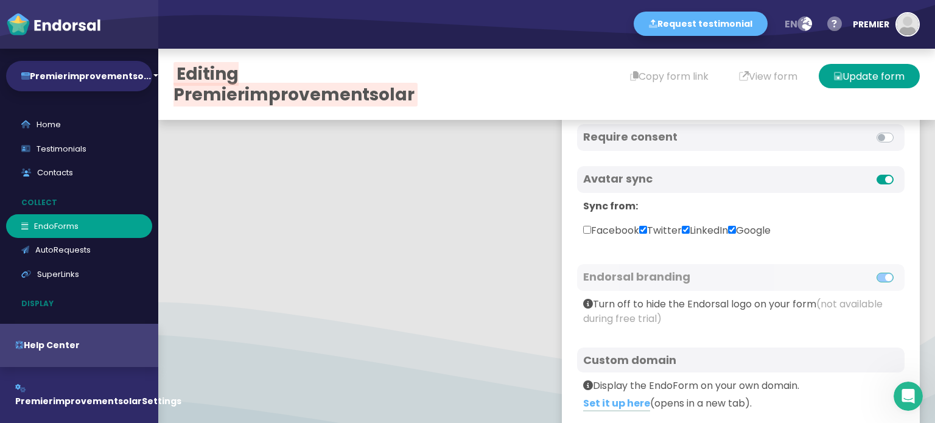
checkbox input "true"
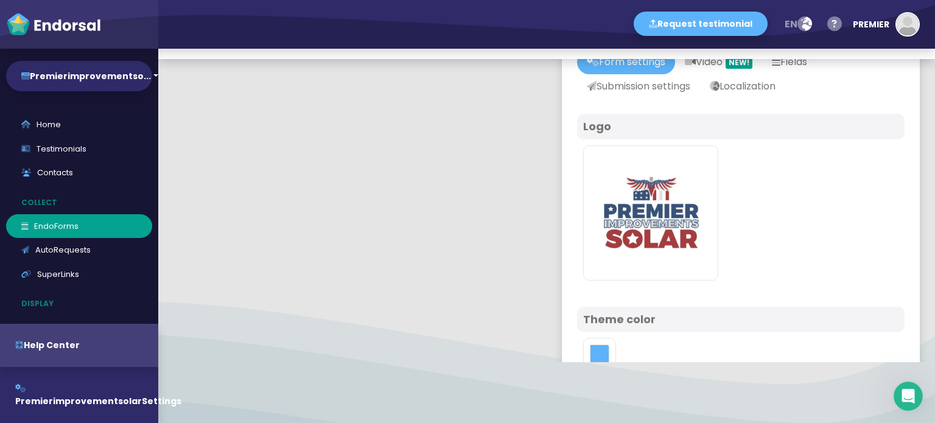
scroll to position [0, 0]
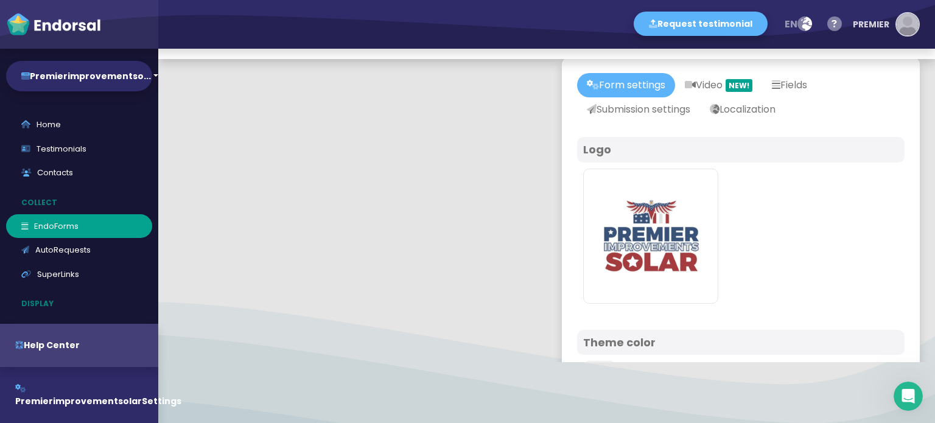
click at [904, 21] on img "button" at bounding box center [908, 24] width 22 height 22
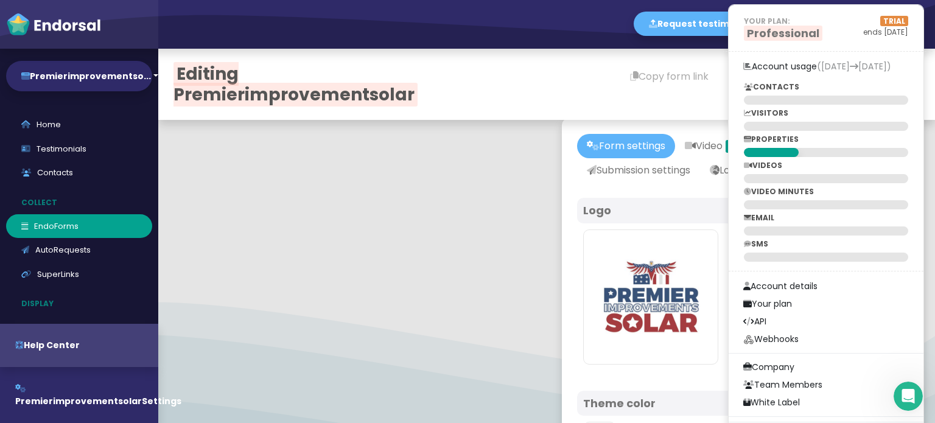
click at [682, 111] on div "Editing Premierimprovementsolar Copy form link View form Update form" at bounding box center [546, 84] width 777 height 71
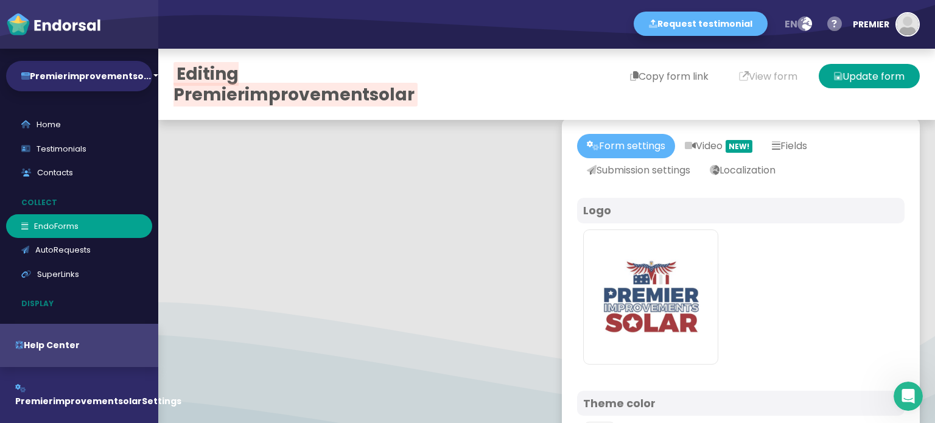
click at [678, 77] on button "Copy form link" at bounding box center [669, 76] width 109 height 24
